Goal: Information Seeking & Learning: Check status

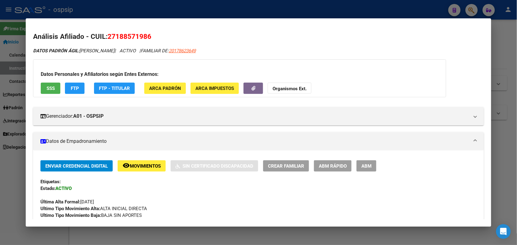
scroll to position [153, 0]
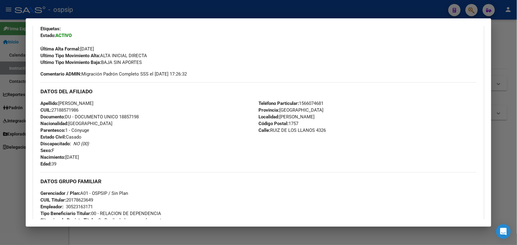
click at [0, 172] on div at bounding box center [258, 122] width 517 height 245
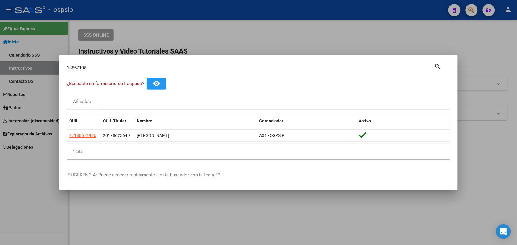
click at [109, 66] on input "18857198" at bounding box center [250, 68] width 367 height 6
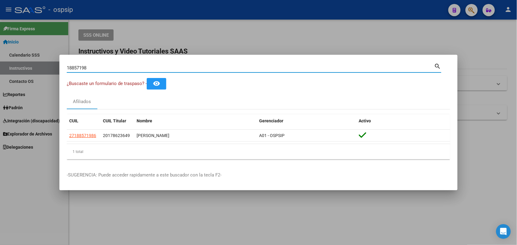
click at [109, 66] on input "18857198" at bounding box center [250, 68] width 367 height 6
type input "1"
type input "93654915"
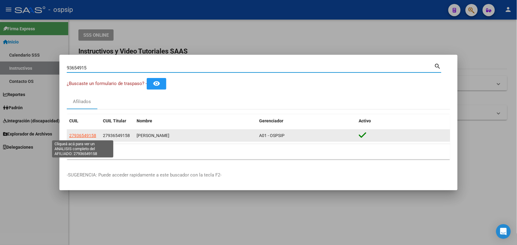
click at [85, 135] on span "27936549158" at bounding box center [82, 135] width 27 height 5
type textarea "27936549158"
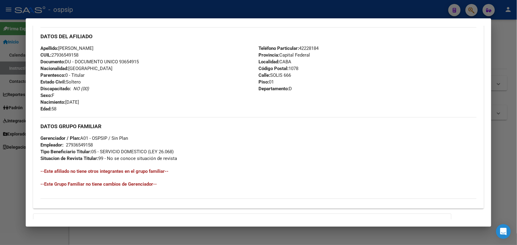
scroll to position [191, 0]
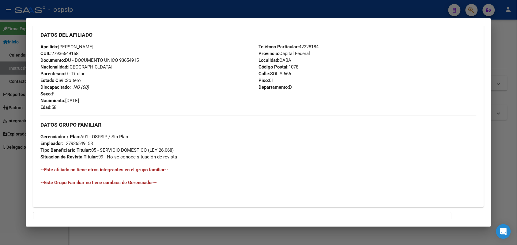
click at [120, 58] on span "Documento: DU - DOCUMENTO UNICO 93654915" at bounding box center [89, 61] width 98 height 6
copy span "93654915"
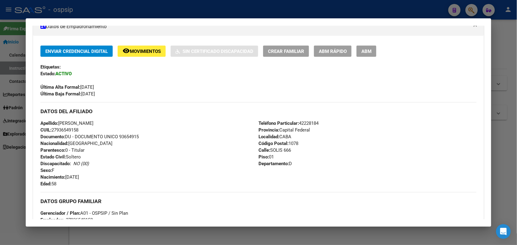
scroll to position [259, 0]
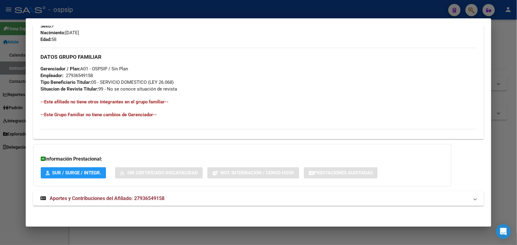
drag, startPoint x: 186, startPoint y: 127, endPoint x: 127, endPoint y: 122, distance: 58.6
click at [127, 122] on div "DATOS GRUPO FAMILIAR Gerenciador / Plan: A01 - OSPSIP / Sin Plan Empleador: 279…" at bounding box center [258, 86] width 436 height 77
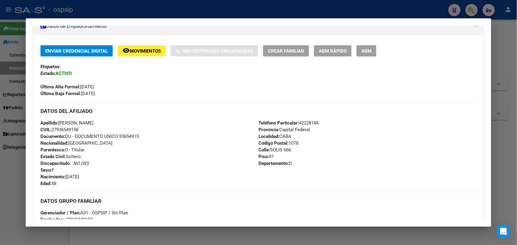
scroll to position [106, 0]
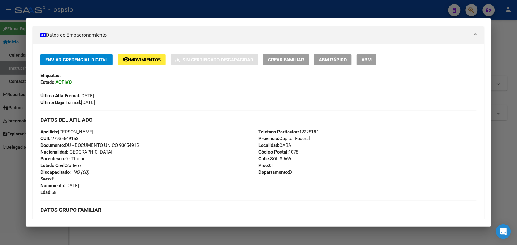
click at [0, 187] on div at bounding box center [258, 122] width 517 height 245
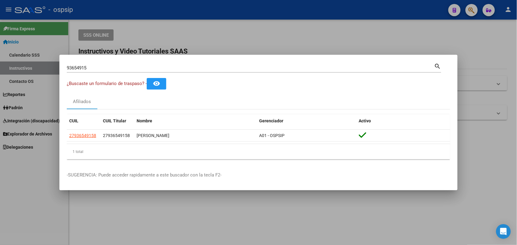
click at [83, 69] on input "93654915" at bounding box center [250, 68] width 367 height 6
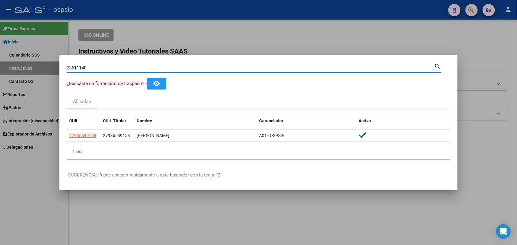
type input "28611140"
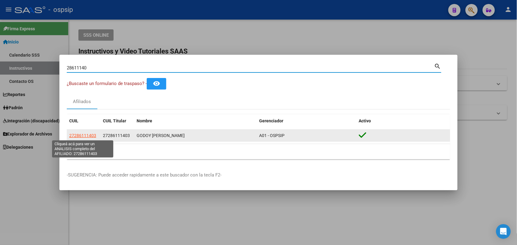
click at [84, 136] on span "27286111403" at bounding box center [82, 135] width 27 height 5
type textarea "27286111403"
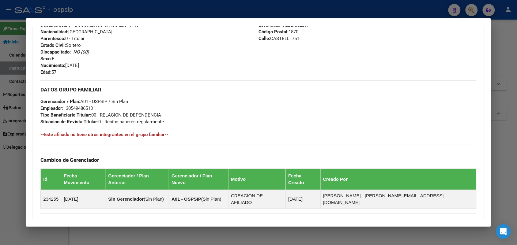
scroll to position [153, 0]
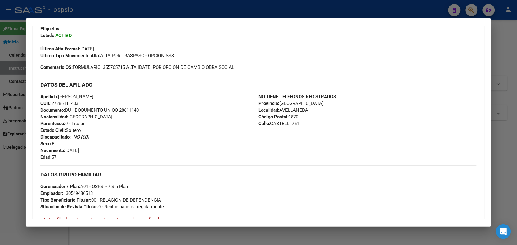
click at [128, 110] on span "Documento: DU - DOCUMENTO UNICO 28611140" at bounding box center [89, 110] width 98 height 6
copy span "28611140"
click at [145, 120] on div "Apellido: [PERSON_NAME]: 27286111403 Documento: DU - DOCUMENTO UNICO 28611140 N…" at bounding box center [149, 126] width 218 height 67
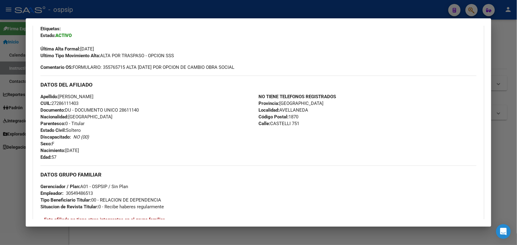
drag, startPoint x: 145, startPoint y: 120, endPoint x: 109, endPoint y: 129, distance: 37.1
click at [109, 129] on div "Apellido: [PERSON_NAME]: 27286111403 Documento: DU - DOCUMENTO UNICO 28611140 N…" at bounding box center [149, 126] width 218 height 67
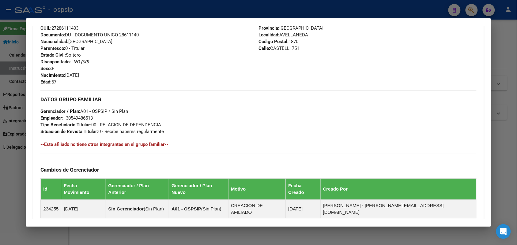
scroll to position [309, 0]
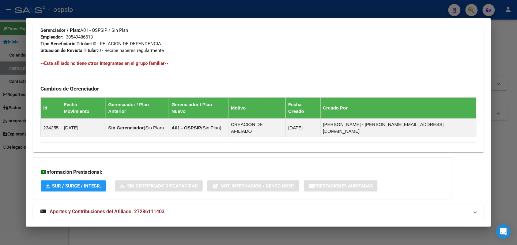
click at [176, 208] on mat-panel-title "Aportes y Contribuciones del Afiliado: 27286111403" at bounding box center [254, 211] width 428 height 7
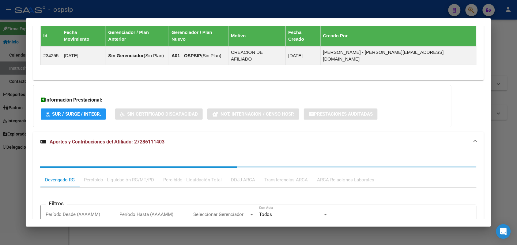
scroll to position [462, 0]
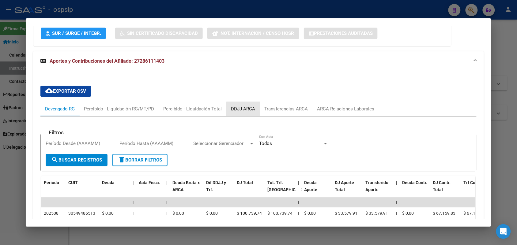
click at [244, 106] on div "DDJJ ARCA" at bounding box center [243, 109] width 24 height 7
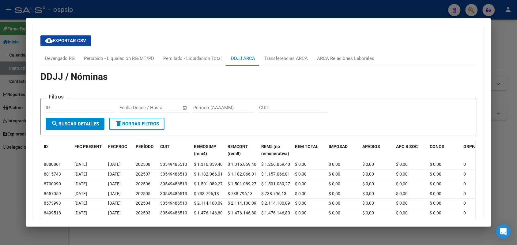
scroll to position [589, 0]
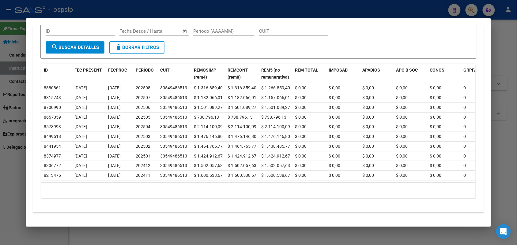
click at [0, 129] on div at bounding box center [258, 122] width 517 height 245
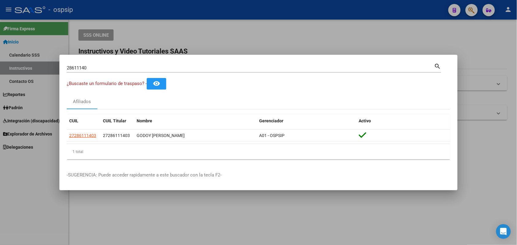
click at [103, 67] on input "28611140" at bounding box center [250, 68] width 367 height 6
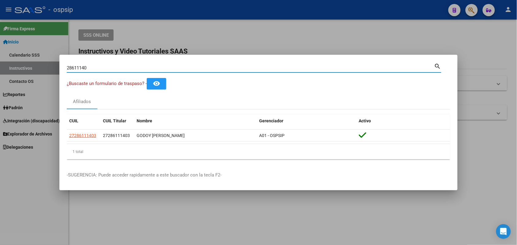
click at [103, 67] on input "28611140" at bounding box center [250, 68] width 367 height 6
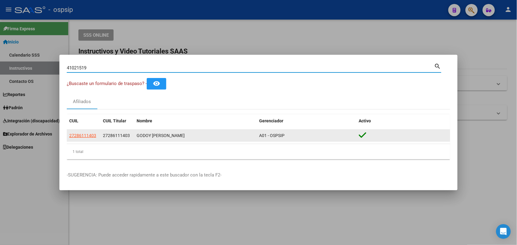
type input "41021519"
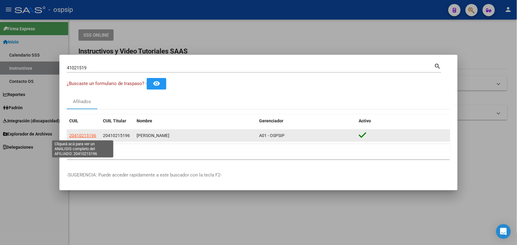
click at [83, 135] on span "20410215196" at bounding box center [82, 135] width 27 height 5
type textarea "20410215196"
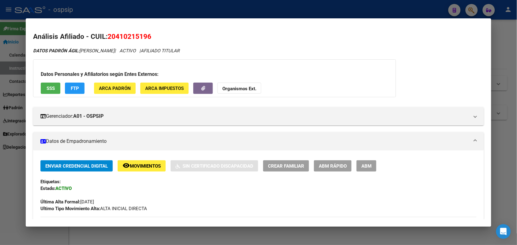
scroll to position [191, 0]
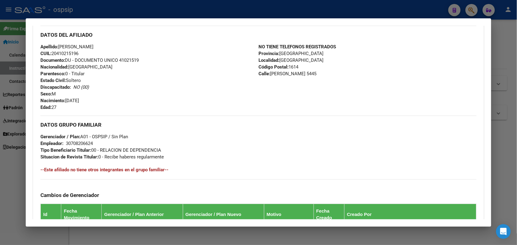
click at [129, 63] on div "Apellido: [PERSON_NAME] CUIL: 20410215196 Documento: DU - DOCUMENTO UNICO 41021…" at bounding box center [149, 76] width 218 height 67
copy span "41021519"
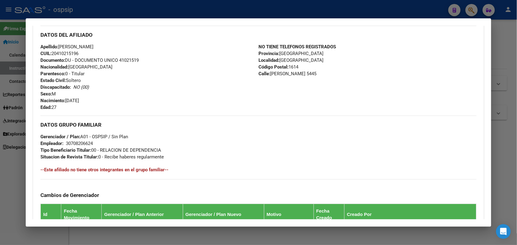
drag, startPoint x: 116, startPoint y: 126, endPoint x: 88, endPoint y: 141, distance: 31.8
click at [88, 137] on span "Gerenciador / Plan: A01 - OSPSIP / Sin Plan" at bounding box center [84, 137] width 88 height 6
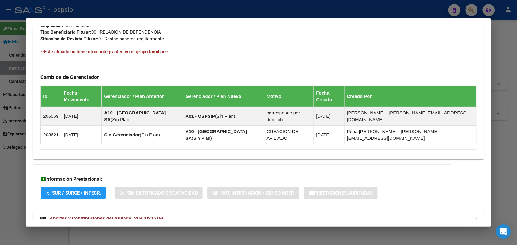
scroll to position [310, 0]
drag, startPoint x: 193, startPoint y: 161, endPoint x: 155, endPoint y: 197, distance: 52.6
click at [155, 215] on span "Aportes y Contribuciones del Afiliado: 20410215196" at bounding box center [107, 218] width 115 height 6
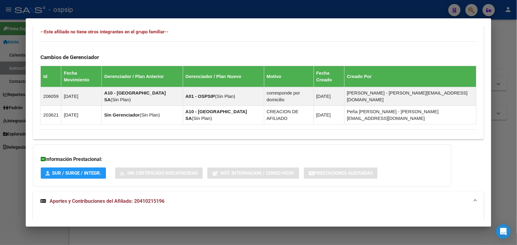
scroll to position [346, 0]
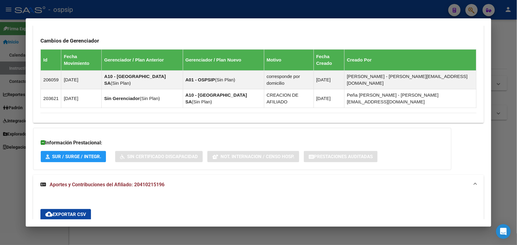
drag, startPoint x: 28, startPoint y: 201, endPoint x: 290, endPoint y: 182, distance: 262.4
click at [242, 229] on div "DDJJ ARCA" at bounding box center [243, 232] width 24 height 7
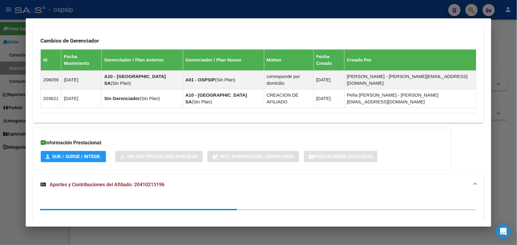
scroll to position [476, 0]
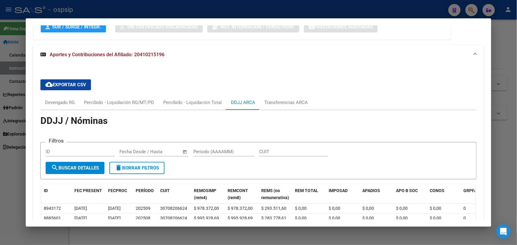
drag, startPoint x: 270, startPoint y: 154, endPoint x: 215, endPoint y: 155, distance: 55.1
drag, startPoint x: 215, startPoint y: 155, endPoint x: 189, endPoint y: 155, distance: 26.0
drag, startPoint x: 189, startPoint y: 155, endPoint x: 135, endPoint y: 117, distance: 65.8
click at [135, 118] on app-list-header "DDJJ / Nóminas Filtros ID Fecha inicio – Fecha fin Fecha Desde / Hasta Período …" at bounding box center [258, 149] width 436 height 62
